Goal: Check status: Check status

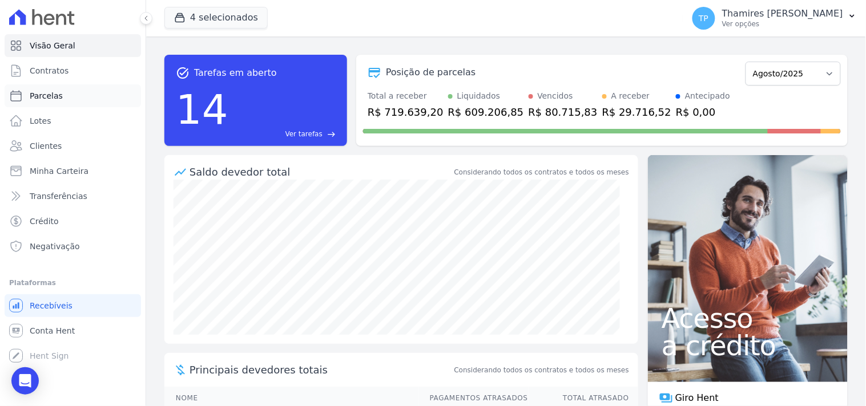
click at [72, 94] on link "Parcelas" at bounding box center [73, 95] width 136 height 23
select select
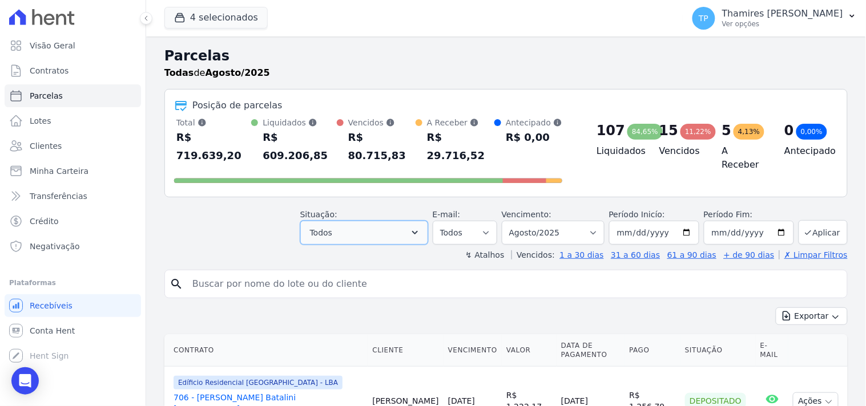
click at [382, 221] on button "Todos" at bounding box center [364, 233] width 128 height 24
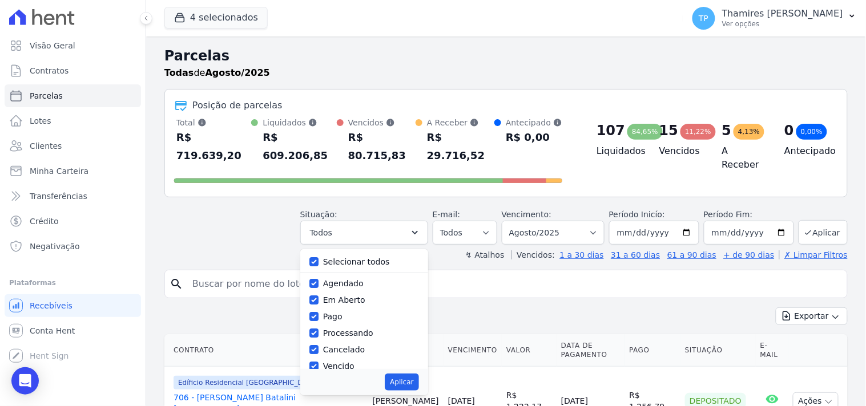
click at [372, 257] on label "Selecionar todos" at bounding box center [356, 261] width 67 height 9
click at [318, 257] on input "Selecionar todos" at bounding box center [313, 261] width 9 height 9
checkbox input "false"
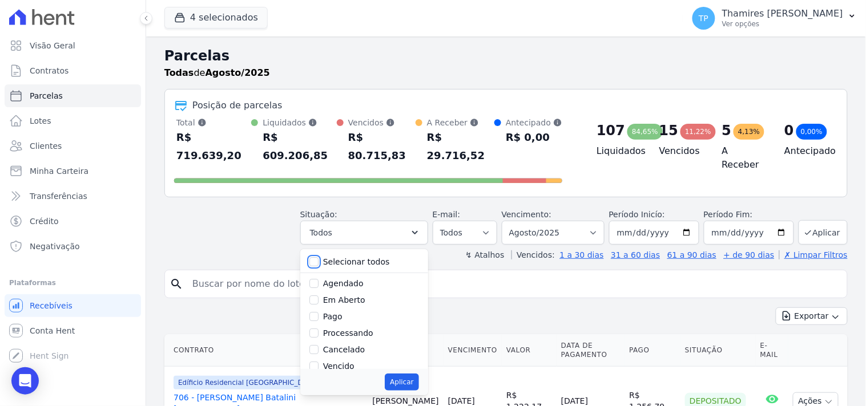
checkbox input "false"
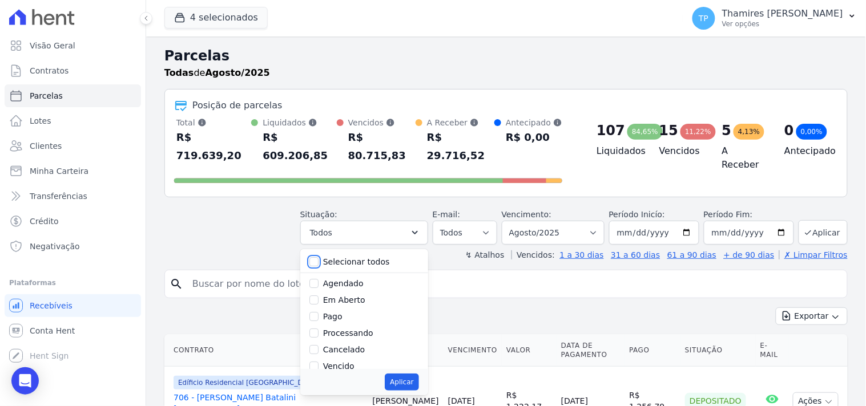
checkbox input "false"
click at [342, 312] on label "Pago" at bounding box center [332, 316] width 19 height 9
click at [318, 312] on input "Pago" at bounding box center [313, 316] width 9 height 9
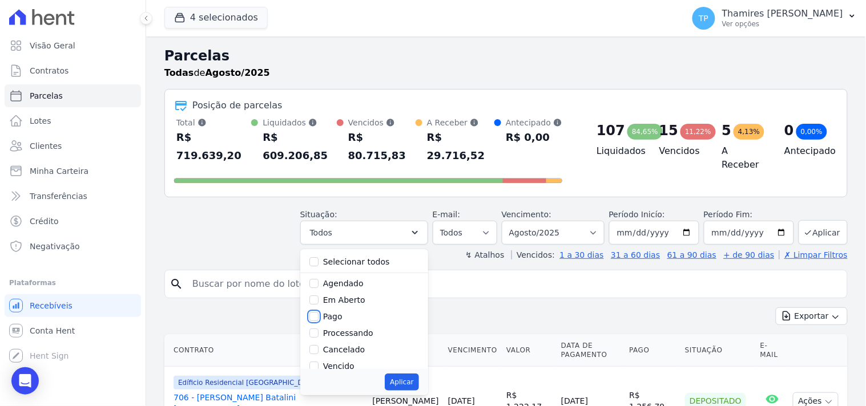
checkbox input "true"
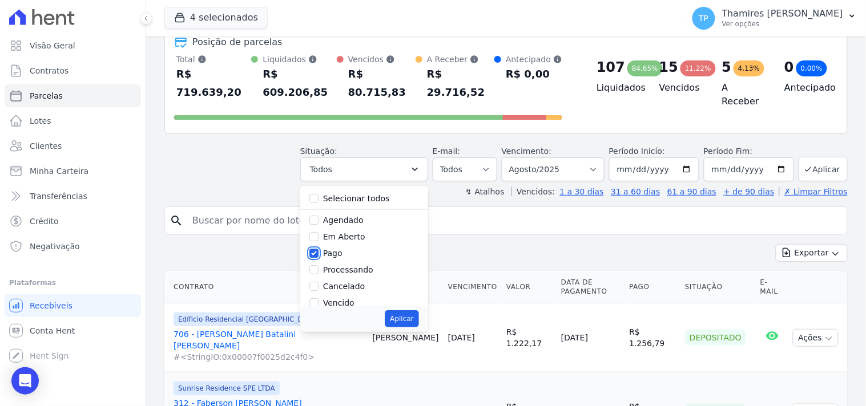
scroll to position [63, 0]
click at [349, 252] on label "Transferindo" at bounding box center [348, 256] width 50 height 9
click at [318, 252] on input "Transferindo" at bounding box center [313, 256] width 9 height 9
checkbox input "true"
click at [418, 310] on button "Aplicar" at bounding box center [402, 318] width 34 height 17
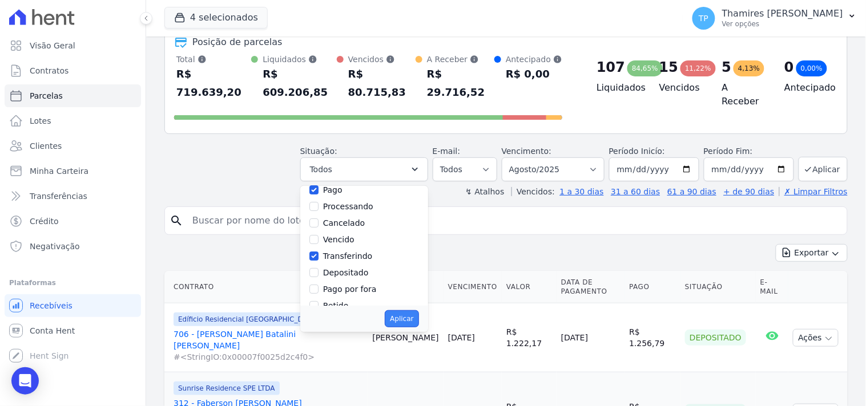
select select "paid"
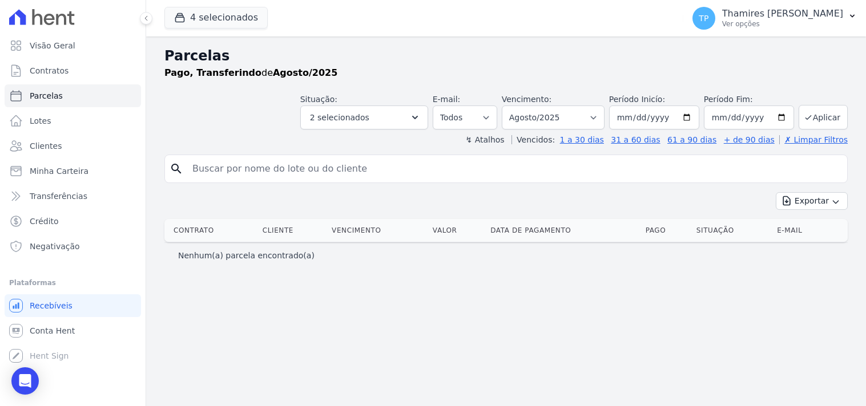
select select
